Goal: Find specific page/section: Find specific page/section

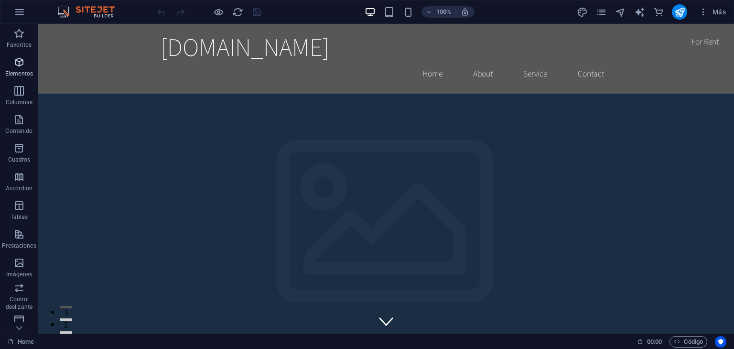
click at [19, 70] on p "Elementos" at bounding box center [19, 74] width 28 height 8
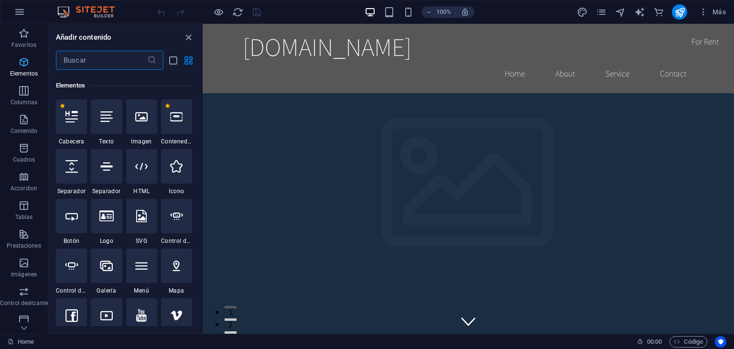
scroll to position [180, 0]
click at [19, 70] on p "Elementos" at bounding box center [24, 74] width 28 height 8
click at [23, 29] on icon "button" at bounding box center [23, 33] width 11 height 11
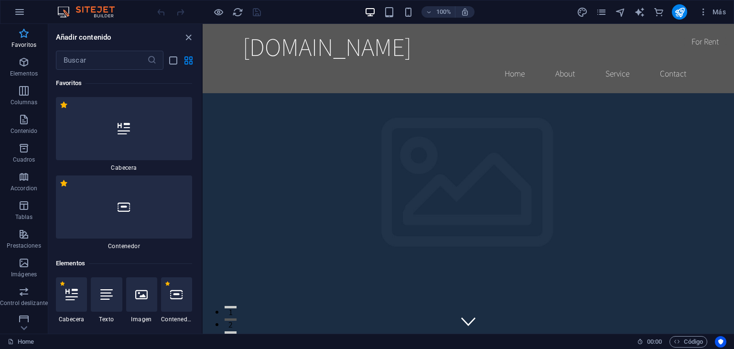
scroll to position [0, 0]
click at [21, 48] on p "Favoritos" at bounding box center [23, 45] width 25 height 8
click at [18, 14] on icon "button" at bounding box center [19, 11] width 11 height 11
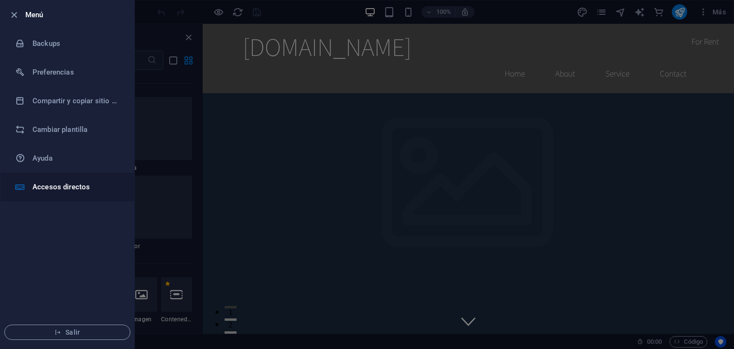
click at [70, 192] on li "Accesos directos" at bounding box center [67, 186] width 134 height 29
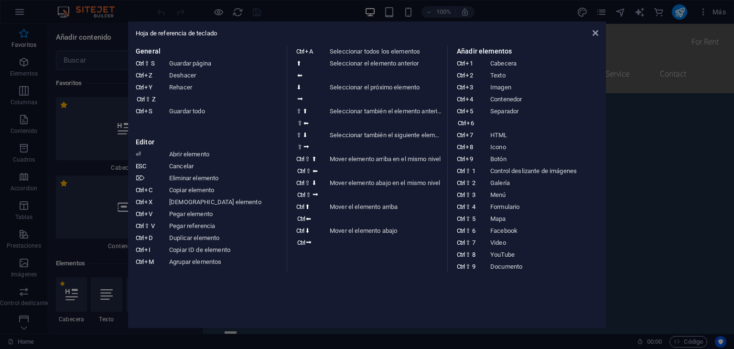
click at [598, 34] on div "Hoja de referencia de teclado General Ctrl ⇧ S Guardar página Ctrl Z Deshacer C…" at bounding box center [367, 174] width 478 height 306
click at [592, 35] on icon at bounding box center [595, 33] width 6 height 8
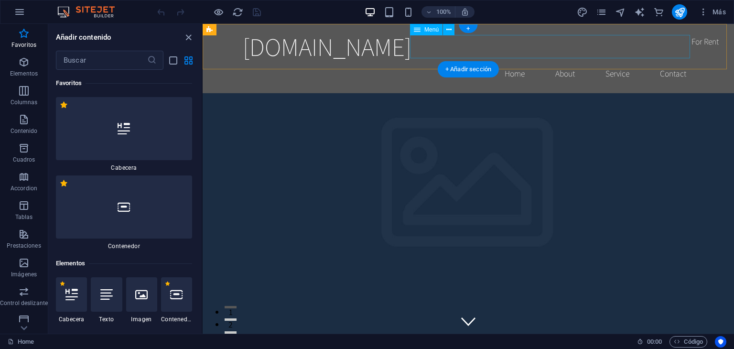
drag, startPoint x: 794, startPoint y: 59, endPoint x: 234, endPoint y: 27, distance: 561.6
click at [372, 49] on header "[DOMAIN_NAME] Home About Service Contact" at bounding box center [468, 58] width 466 height 69
select select "header"
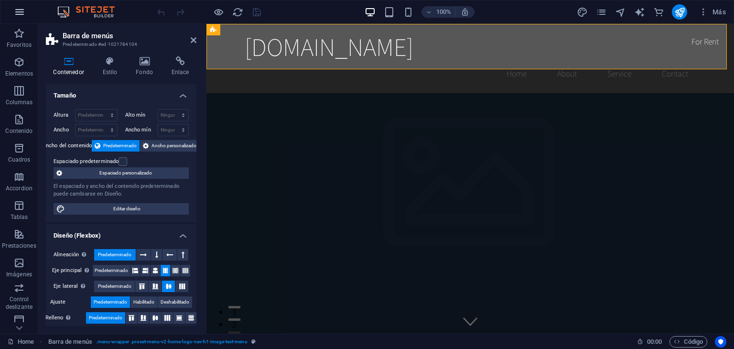
click at [26, 9] on button "button" at bounding box center [19, 11] width 23 height 23
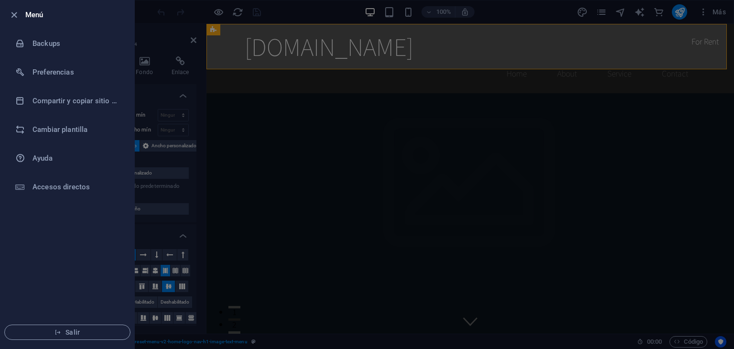
click at [25, 14] on div at bounding box center [16, 14] width 17 height 11
click at [8, 14] on li "Menú" at bounding box center [67, 14] width 134 height 29
